Goal: Transaction & Acquisition: Purchase product/service

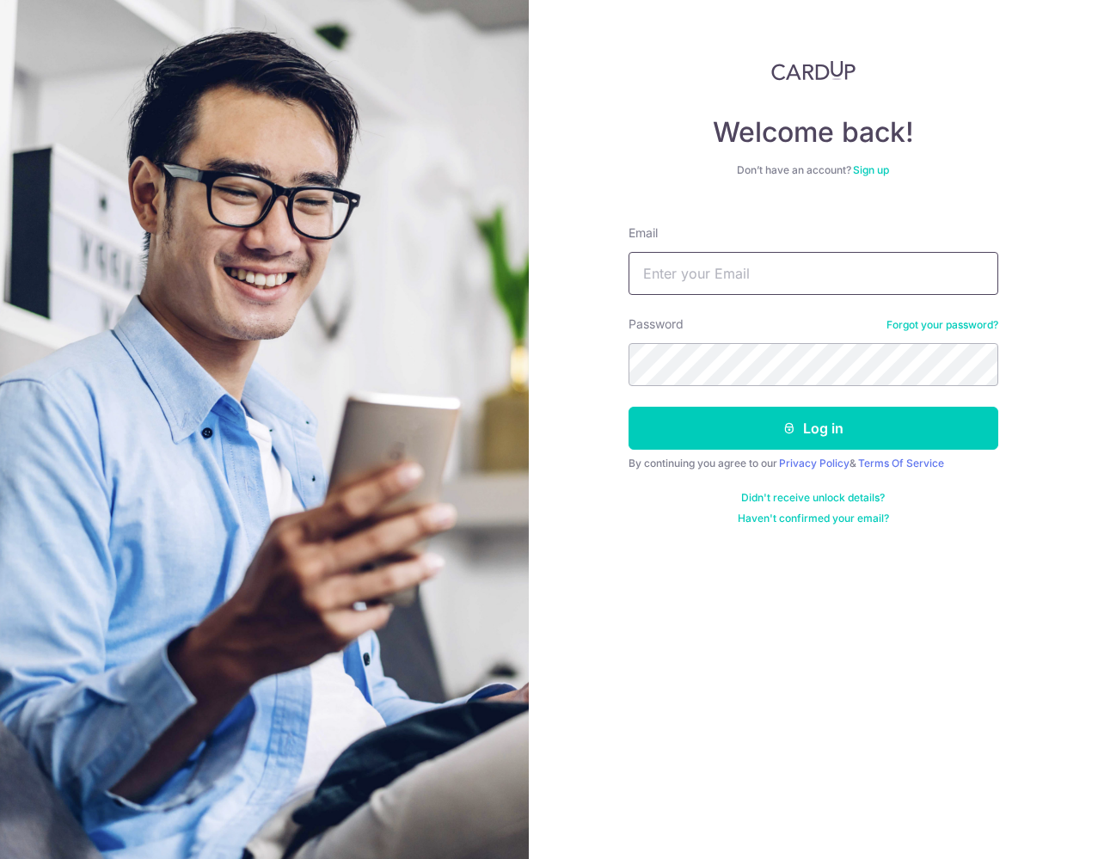
click at [695, 277] on input "Email" at bounding box center [813, 273] width 370 height 43
type input "yuhang.zhao89@gmail.com"
click at [628, 407] on button "Log in" at bounding box center [813, 428] width 370 height 43
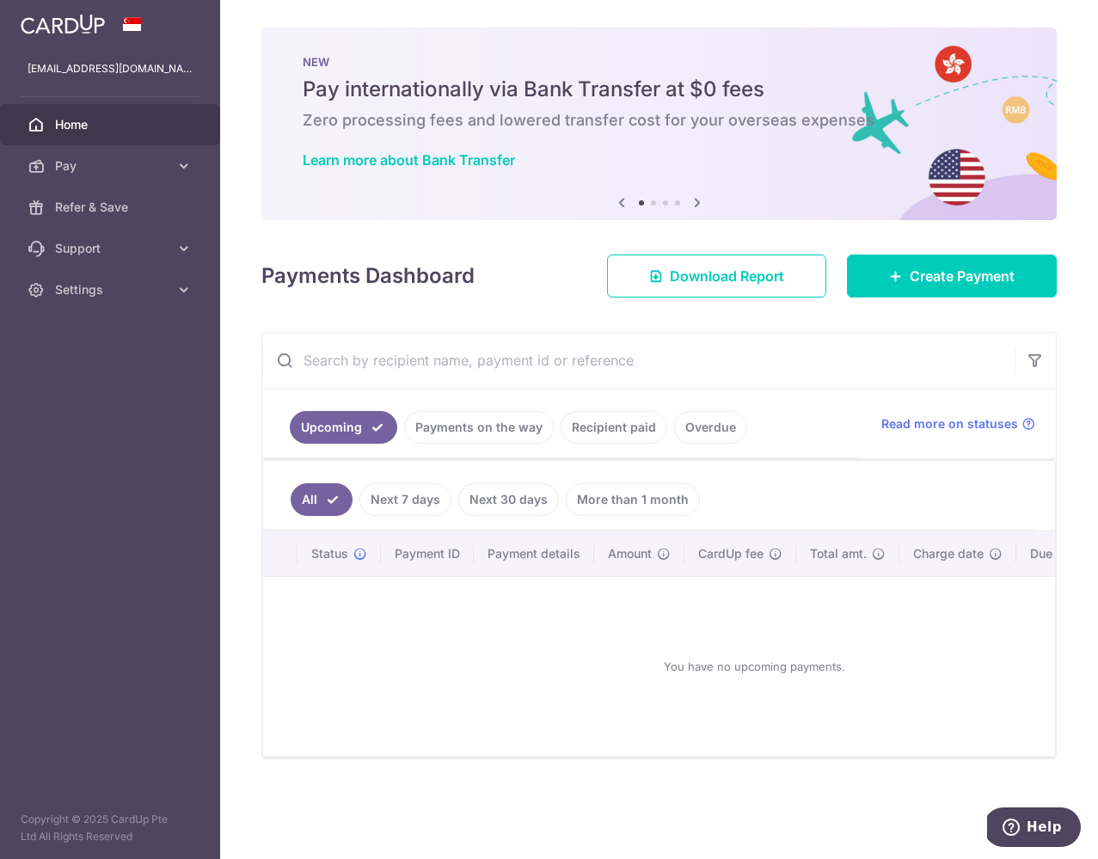
click at [603, 427] on link "Recipient paid" at bounding box center [613, 427] width 107 height 33
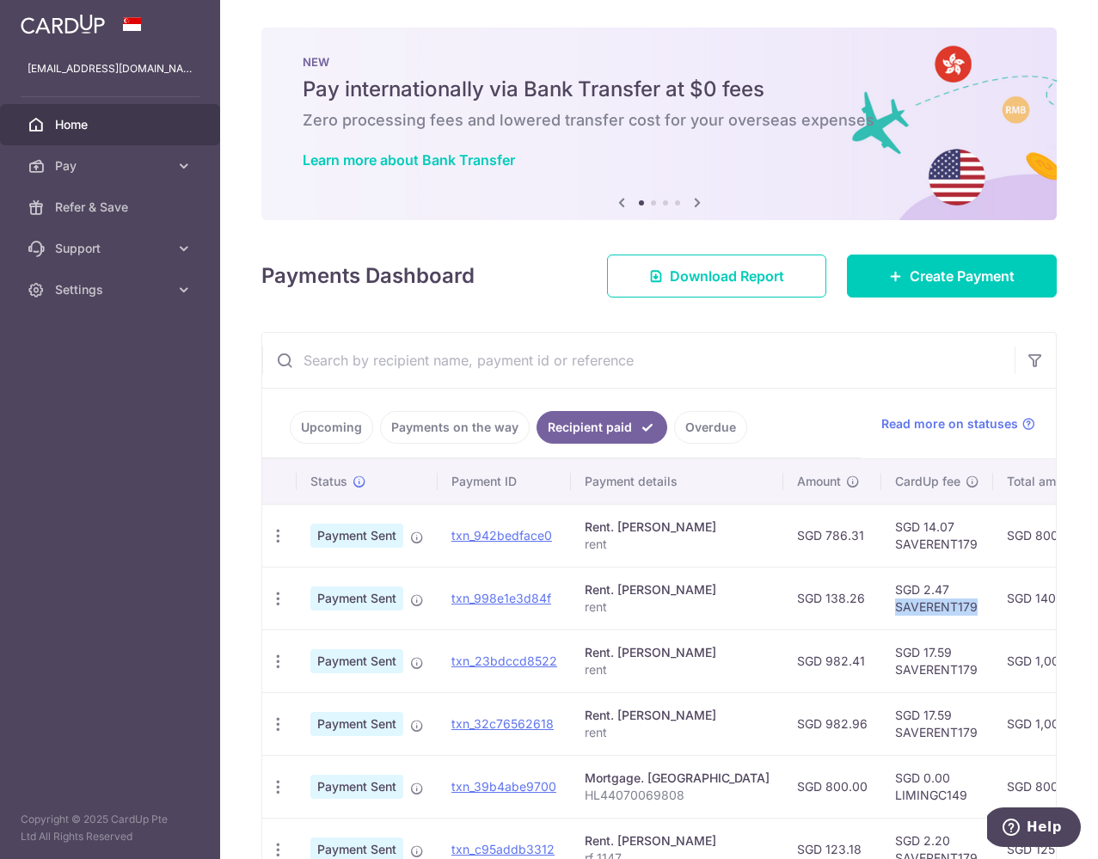
drag, startPoint x: 827, startPoint y: 606, endPoint x: 904, endPoint y: 606, distance: 77.4
click at [904, 606] on td "SGD 2.47 SAVERENT179" at bounding box center [937, 597] width 112 height 63
copy td "SAVERENT179"
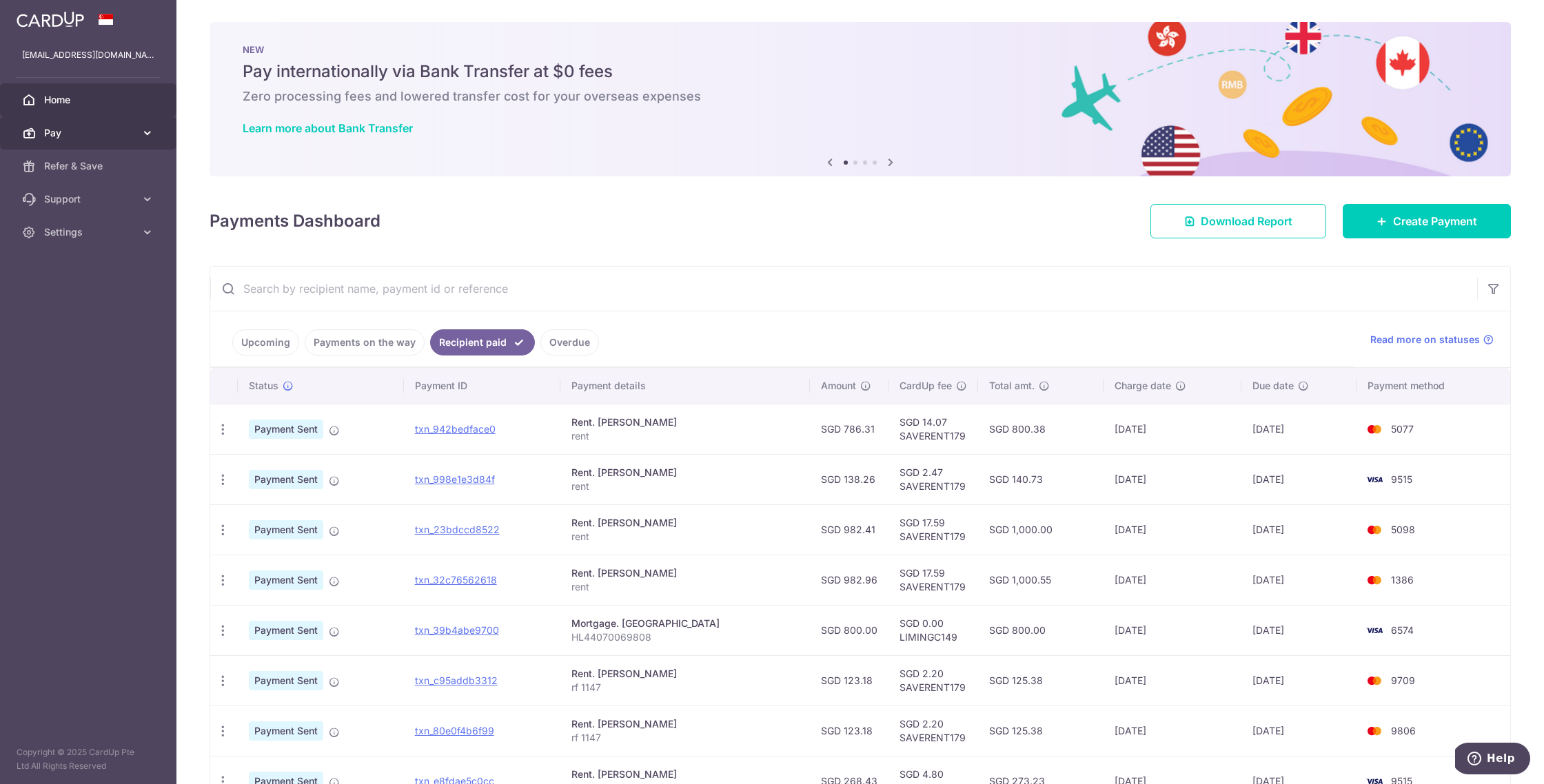
click at [95, 130] on span "Pay" at bounding box center [89, 132] width 91 height 14
click at [99, 168] on span "Payments" at bounding box center [89, 166] width 91 height 14
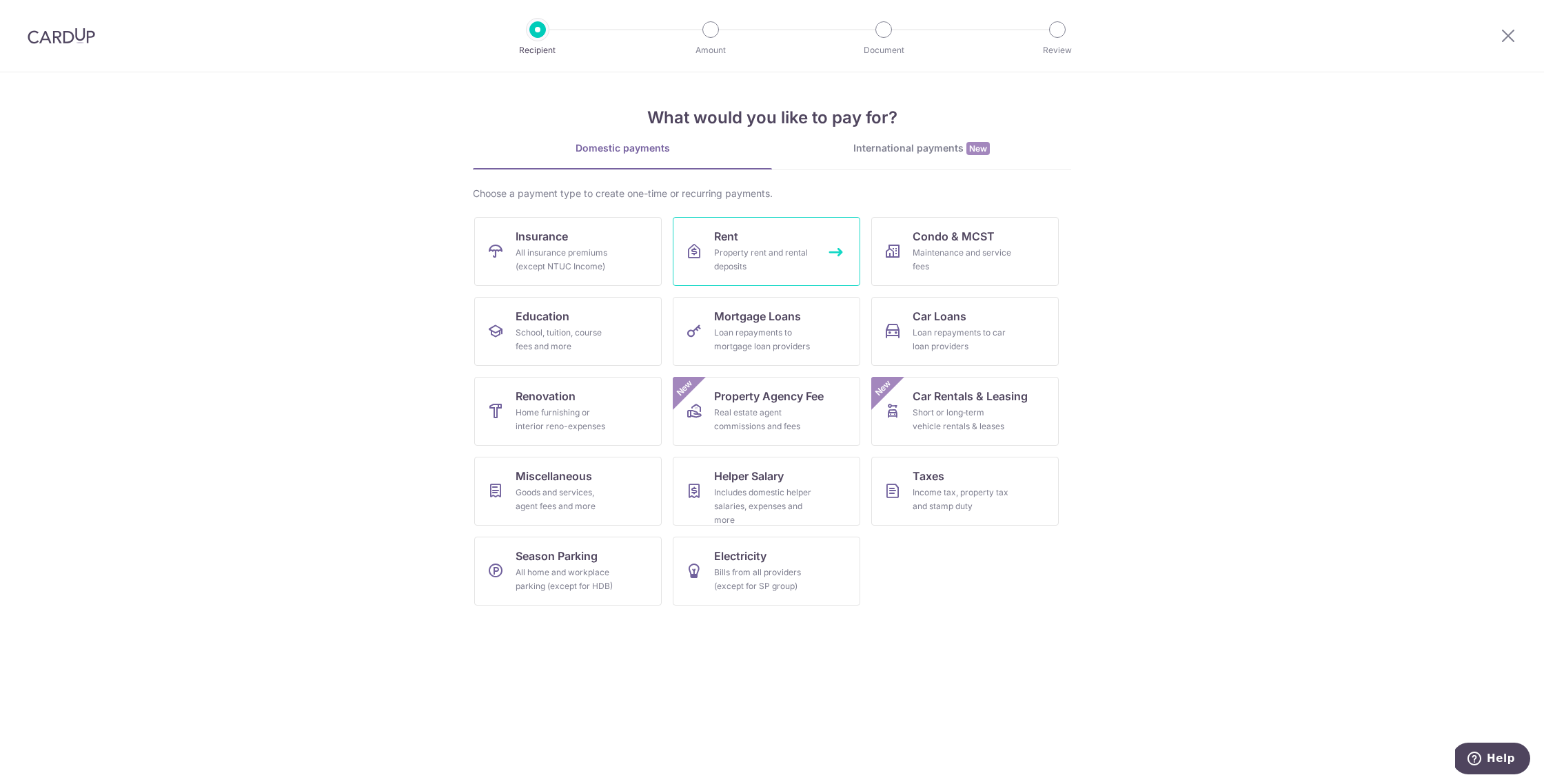
click at [759, 261] on div "Property rent and rental deposits" at bounding box center [764, 260] width 99 height 27
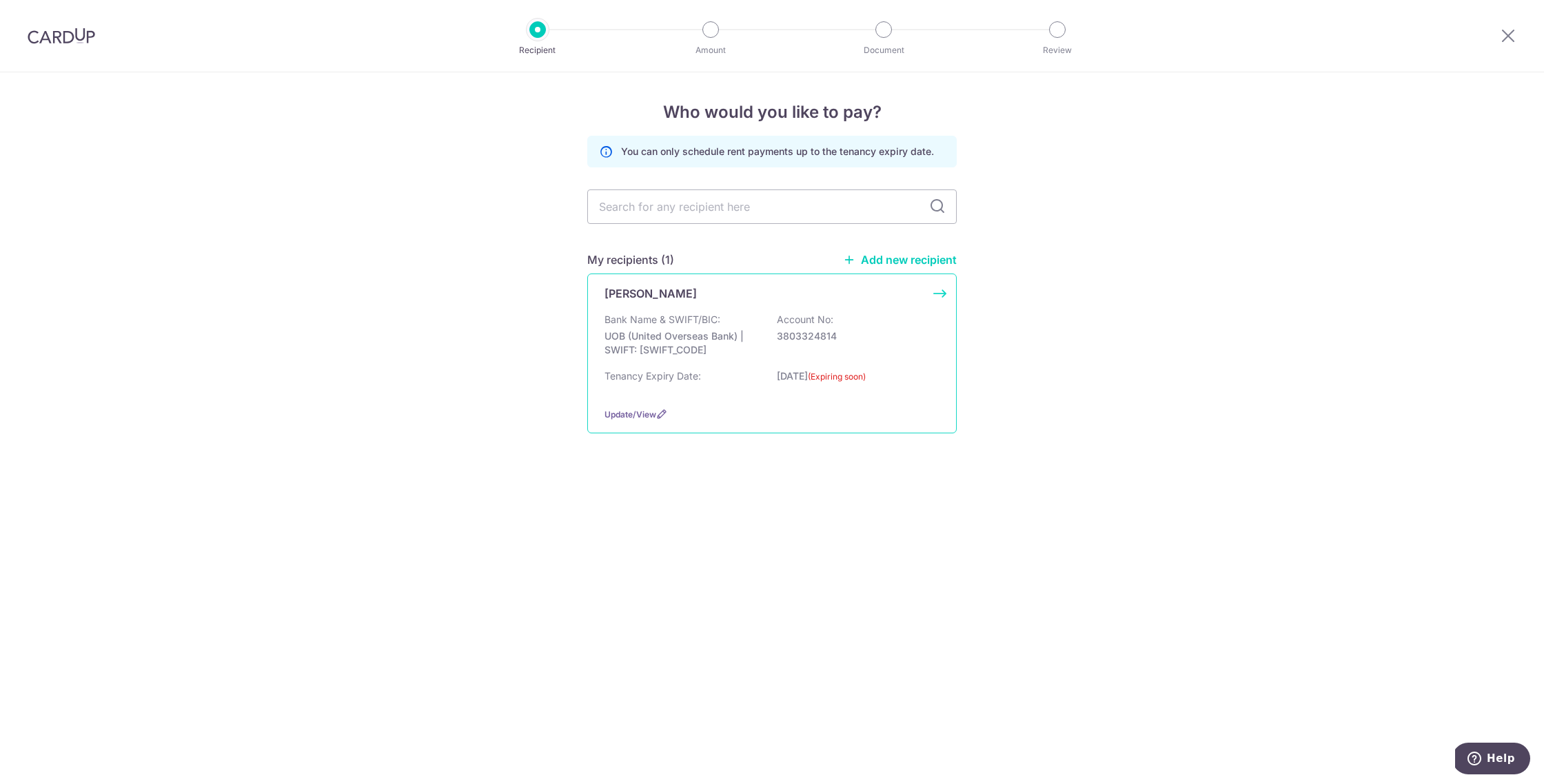
click at [749, 336] on p "UOB (United Overseas Bank) | SWIFT: [SWIFT_CODE]" at bounding box center [682, 343] width 155 height 27
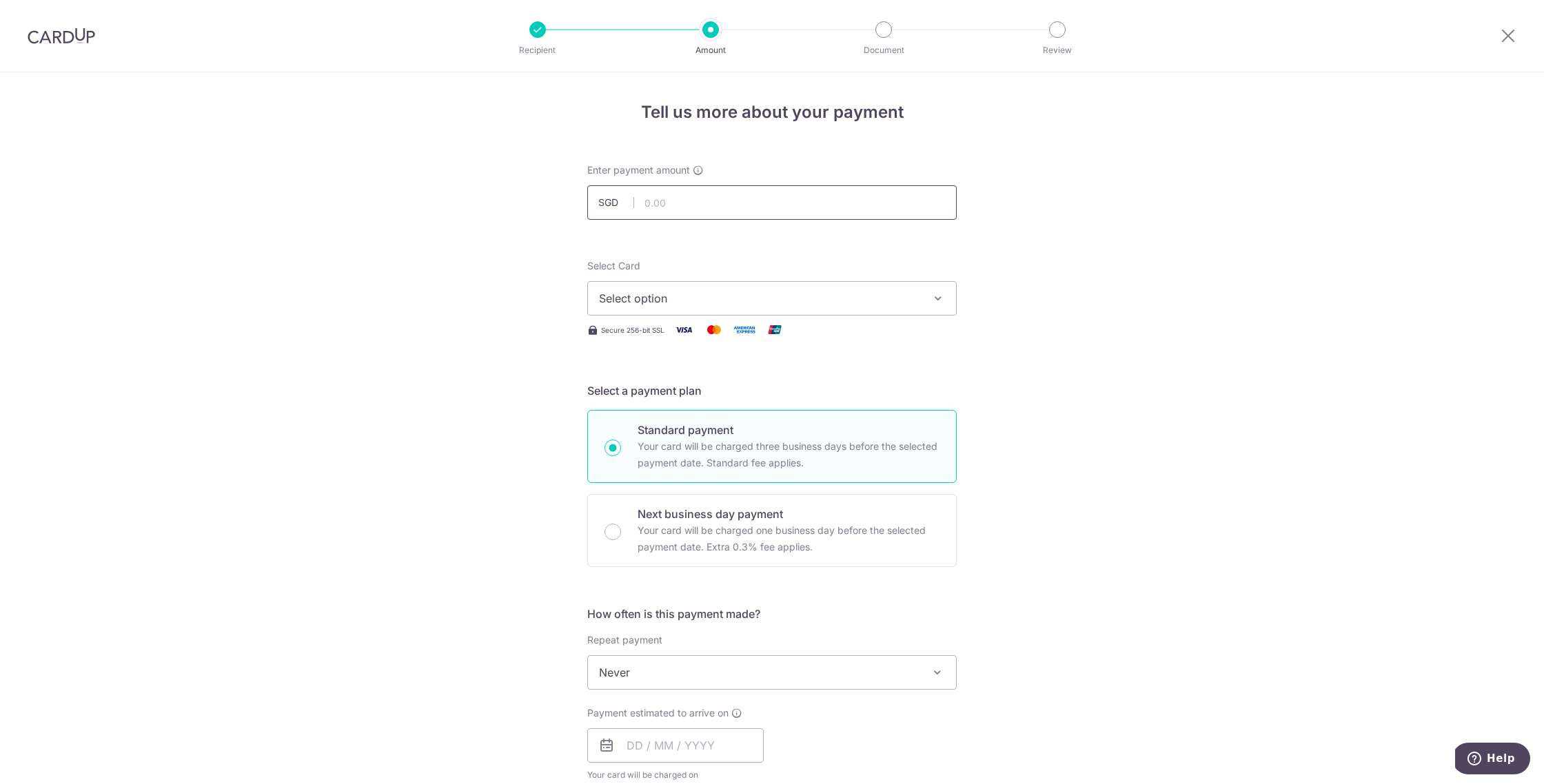
click at [744, 208] on input "text" at bounding box center [772, 202] width 370 height 34
type input "982.96"
drag, startPoint x: 544, startPoint y: 241, endPoint x: 557, endPoint y: 254, distance: 18.4
click at [544, 241] on div "Tell us more about your payment Enter payment amount SGD 982.96 982.96 Select C…" at bounding box center [772, 695] width 1544 height 1247
click at [703, 312] on button "Select option" at bounding box center [772, 298] width 370 height 34
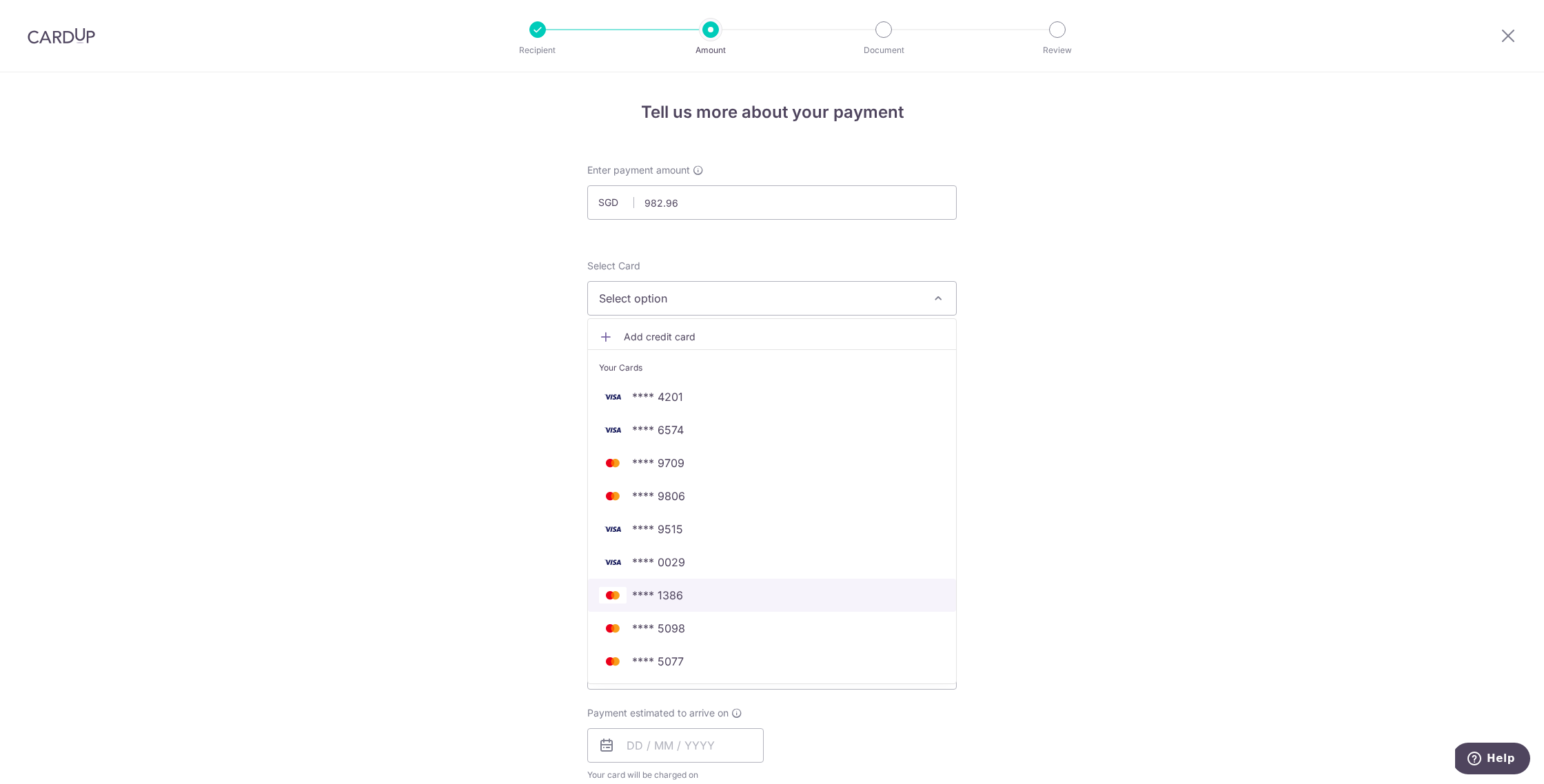
click at [756, 596] on span "**** 1386" at bounding box center [772, 595] width 346 height 17
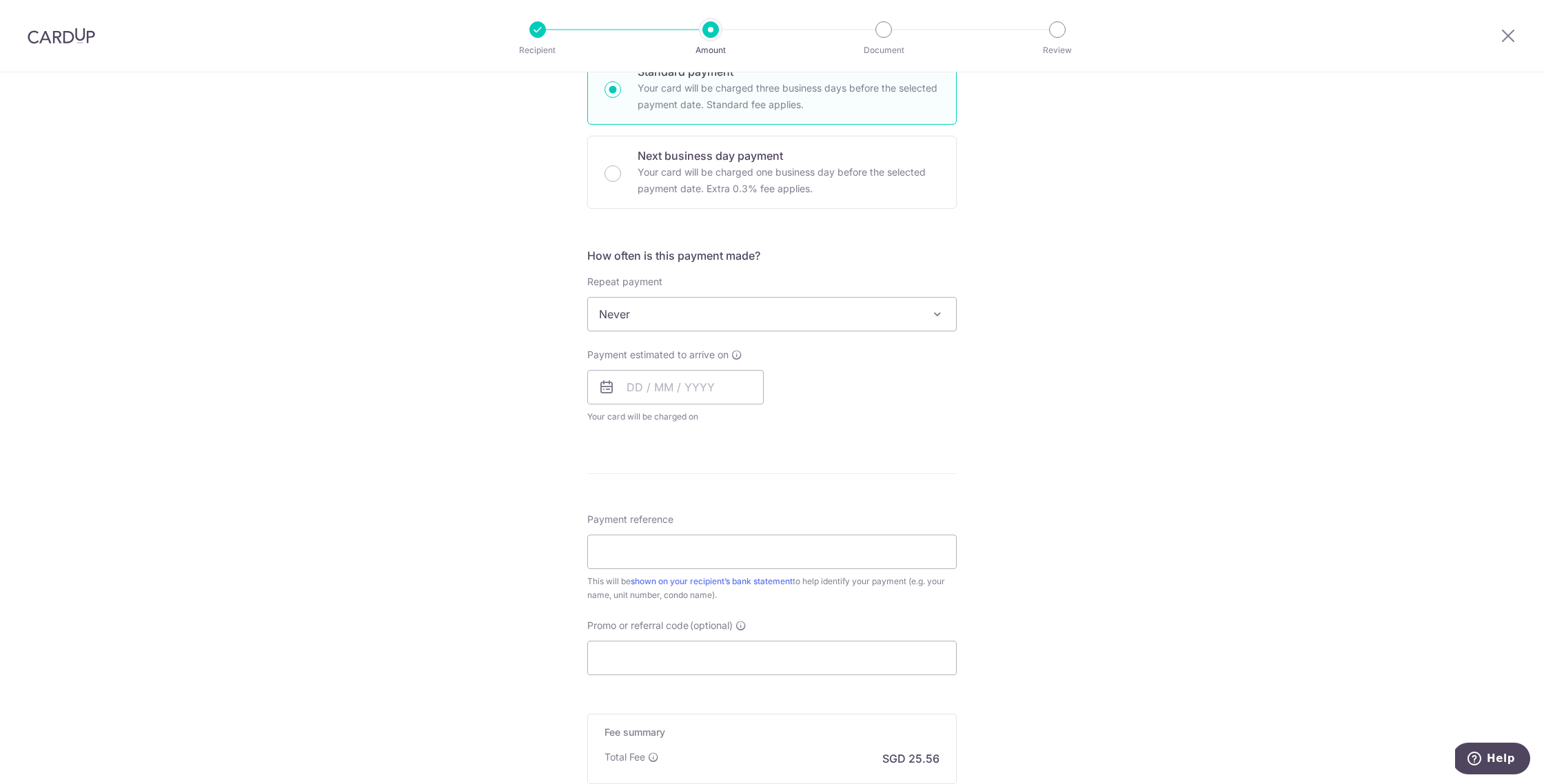
scroll to position [362, 0]
click at [645, 385] on input "text" at bounding box center [675, 383] width 176 height 34
click at [746, 539] on link "17" at bounding box center [754, 537] width 22 height 22
type input "17/10/2025"
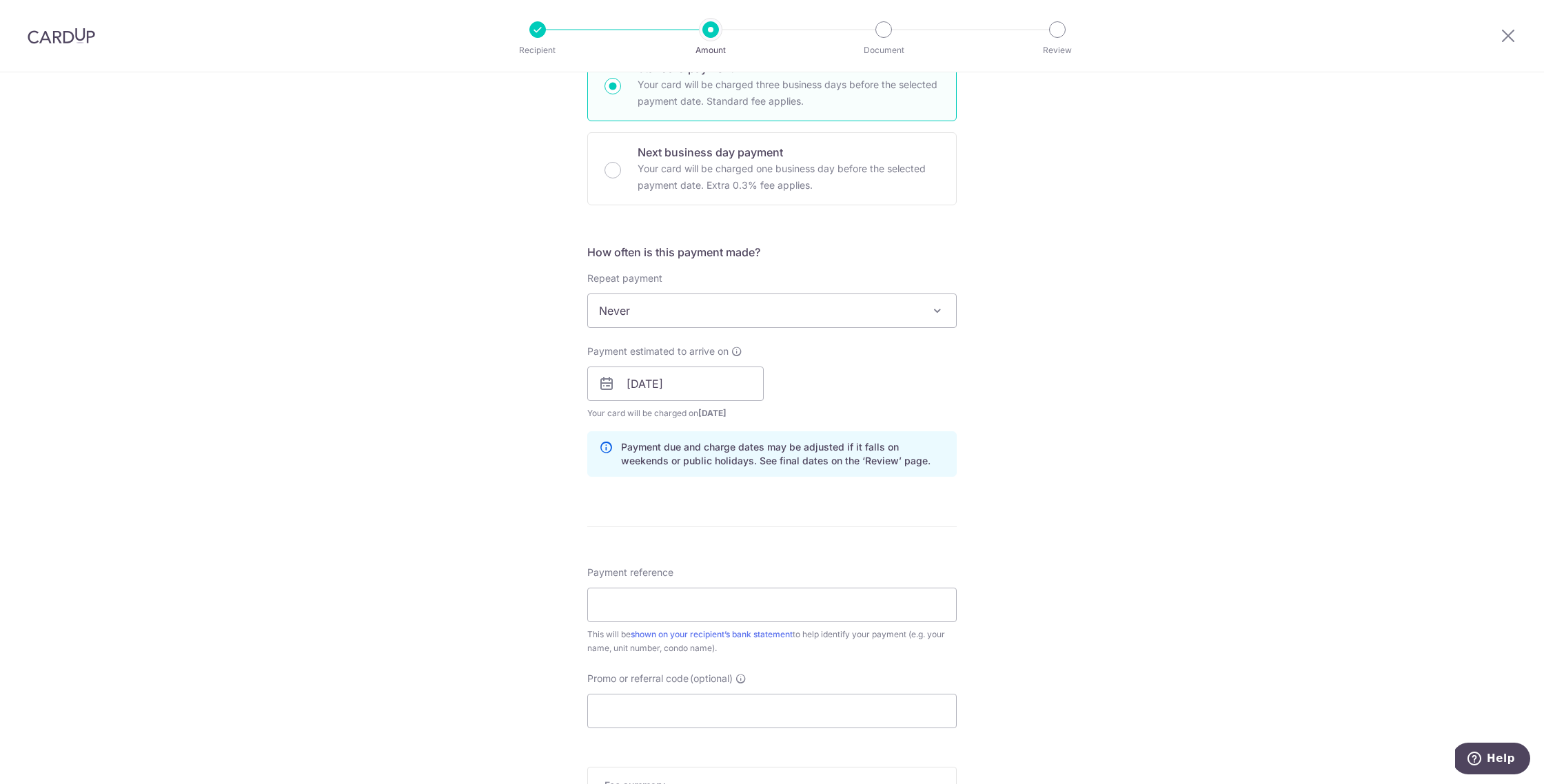
click at [690, 586] on div "Payment reference This will be shown on your recipient’s bank statement to help…" at bounding box center [772, 611] width 370 height 90
click at [658, 394] on input "17/10/2025" at bounding box center [675, 383] width 176 height 34
click at [539, 454] on div "Tell us more about your payment Enter payment amount SGD 982.96 982.96 Select C…" at bounding box center [772, 362] width 1544 height 1303
click at [631, 606] on input "Payment reference" at bounding box center [772, 604] width 370 height 34
type input "1147"
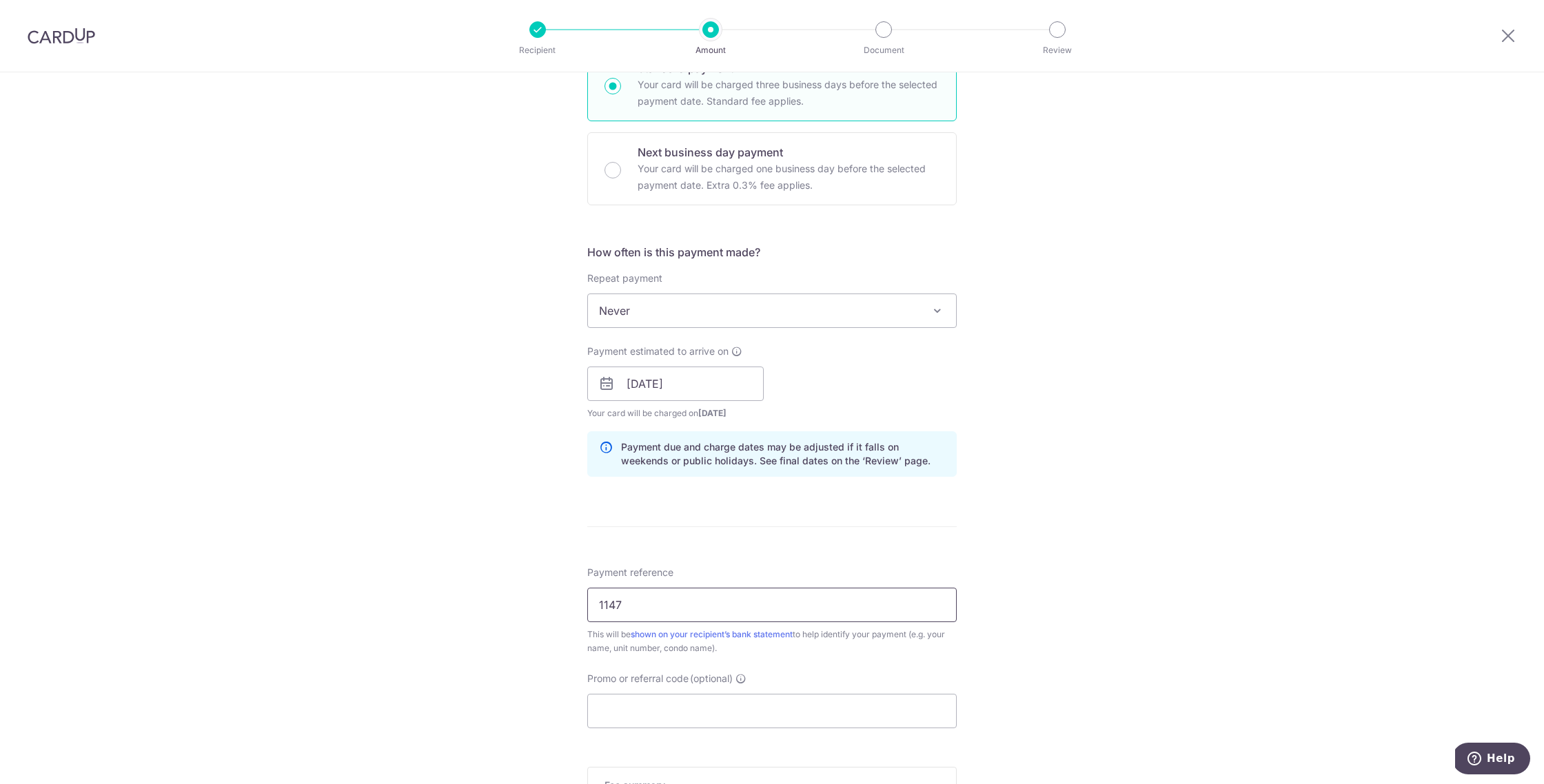
scroll to position [362, 0]
click at [663, 701] on input "Promo or referral code (optional)" at bounding box center [772, 710] width 370 height 34
paste input "SAVERENT179"
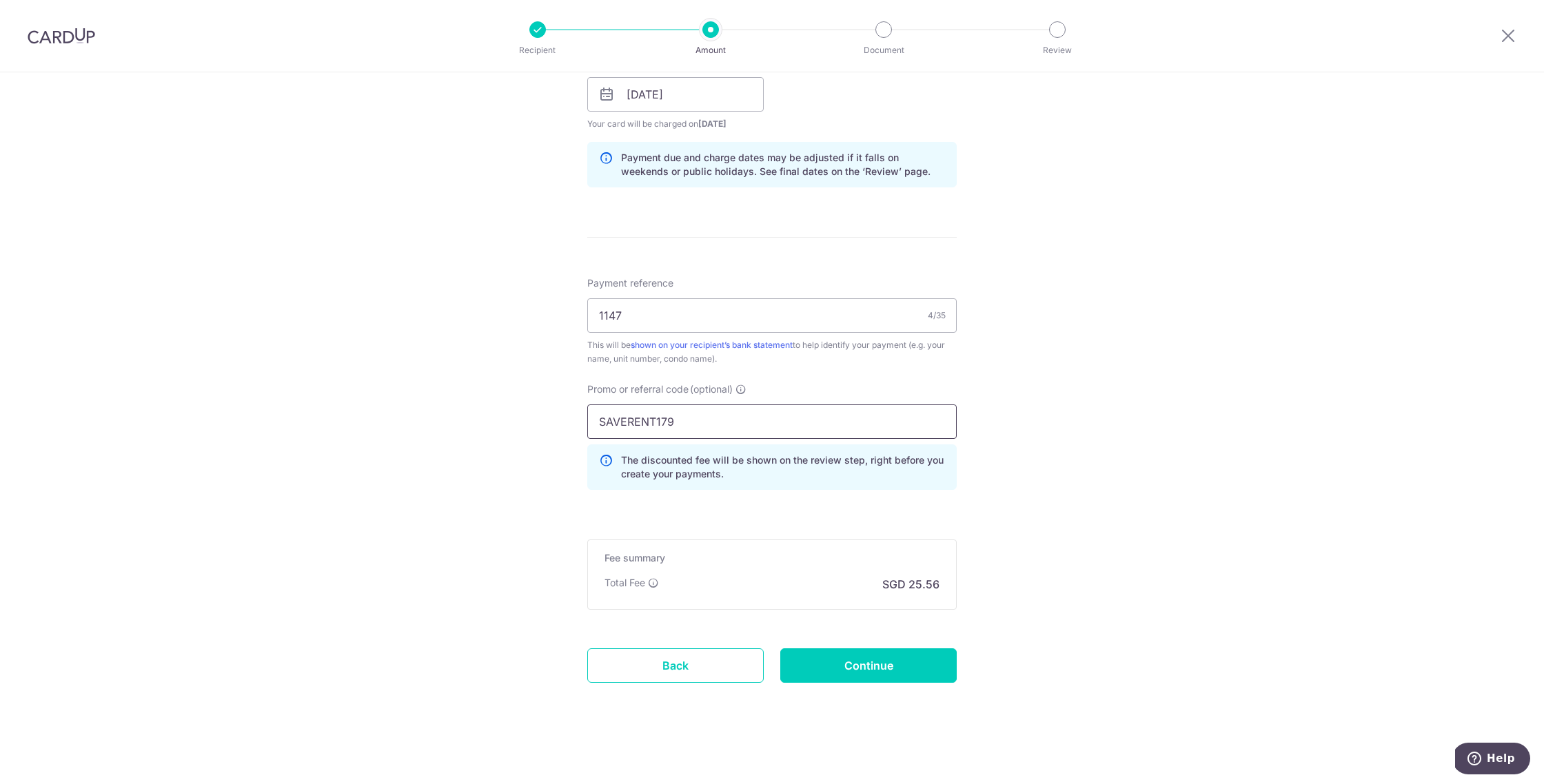
scroll to position [653, 0]
type input "SAVERENT179"
click at [833, 669] on input "Continue" at bounding box center [869, 663] width 176 height 34
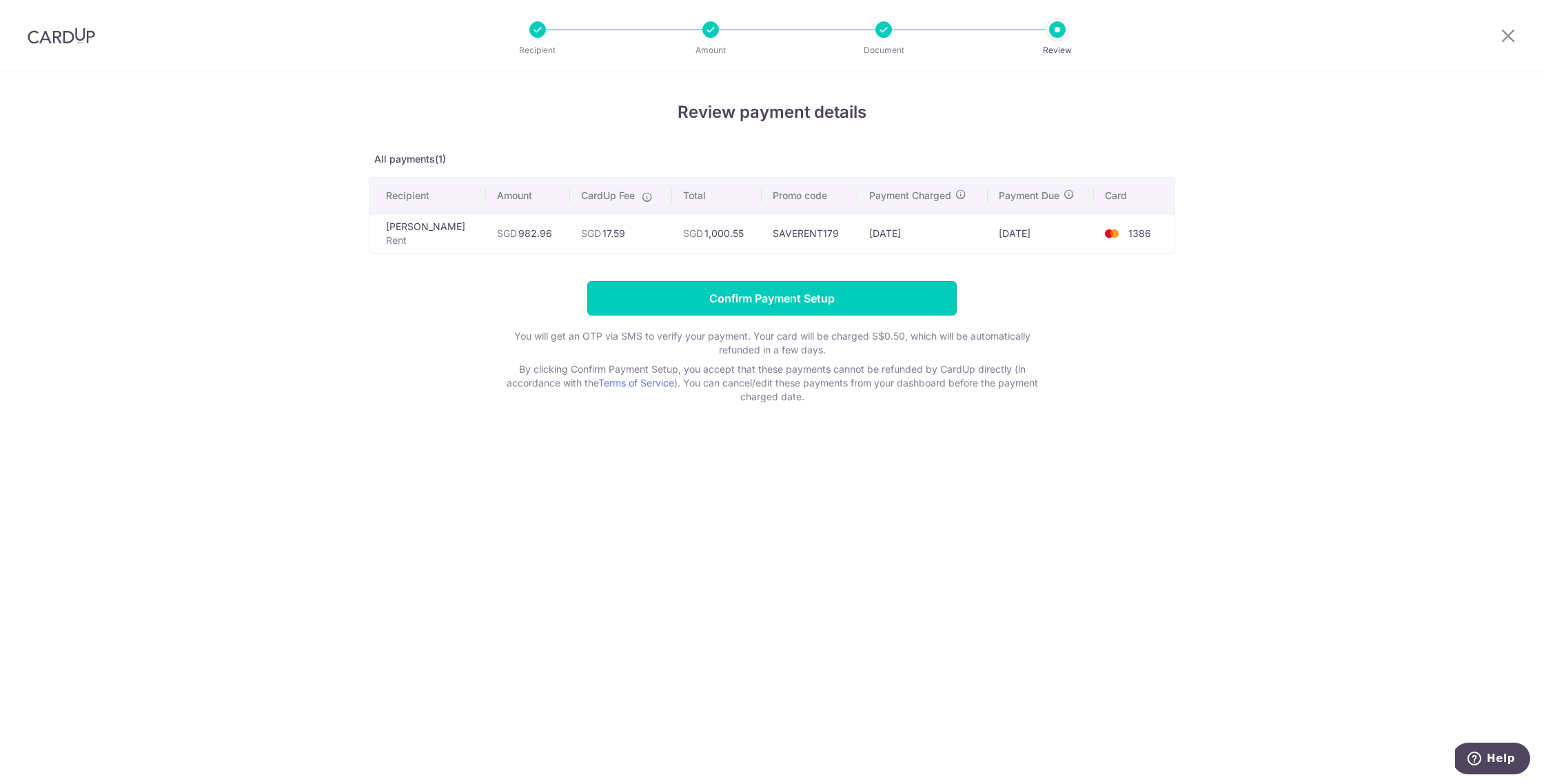
click at [740, 298] on input "Confirm Payment Setup" at bounding box center [772, 298] width 370 height 34
